Goal: Task Accomplishment & Management: Complete application form

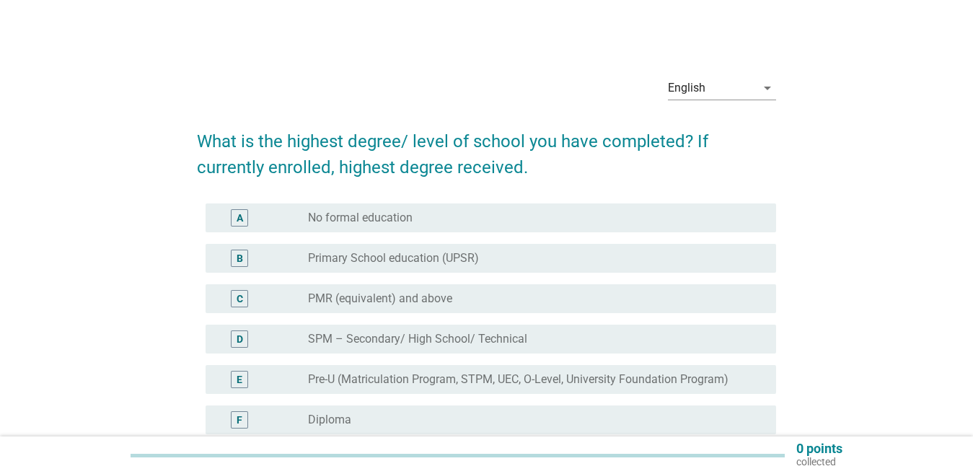
click at [234, 338] on div "D" at bounding box center [239, 339] width 17 height 17
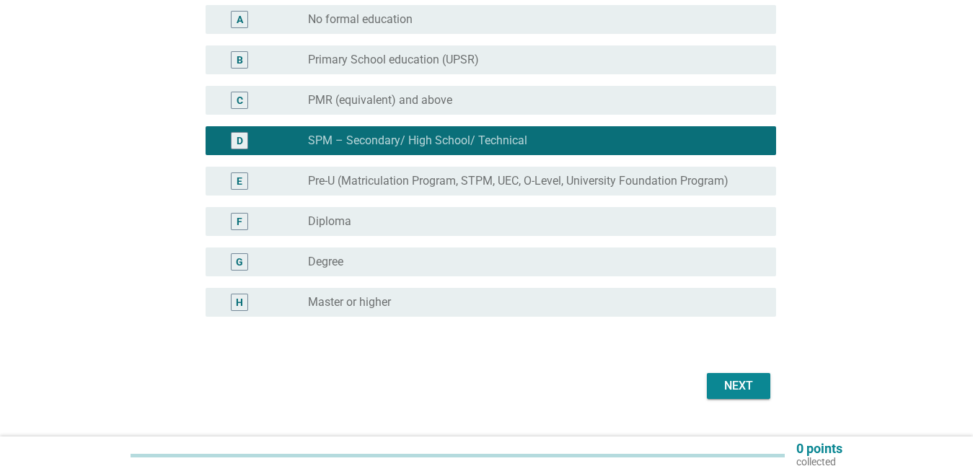
scroll to position [216, 0]
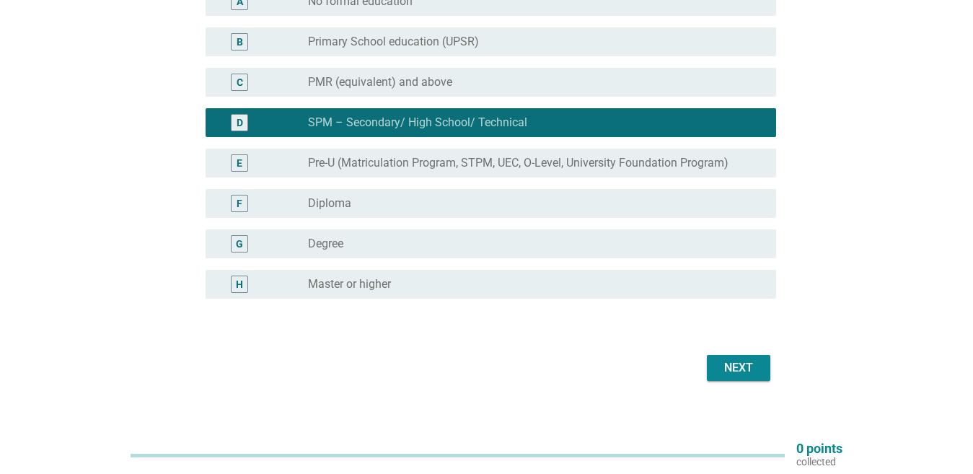
click at [723, 364] on div "Next" at bounding box center [739, 367] width 40 height 17
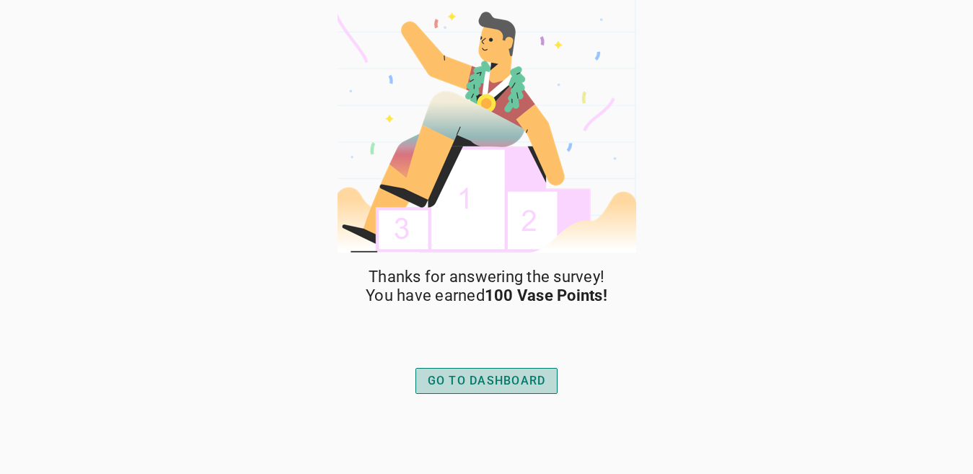
click at [447, 375] on div "GO TO DASHBOARD" at bounding box center [487, 380] width 118 height 17
click at [450, 364] on div "GO TO DASHBOARD" at bounding box center [487, 381] width 154 height 35
click at [454, 380] on div "GO TO DASHBOARD" at bounding box center [487, 380] width 118 height 17
